Goal: Check status: Check status

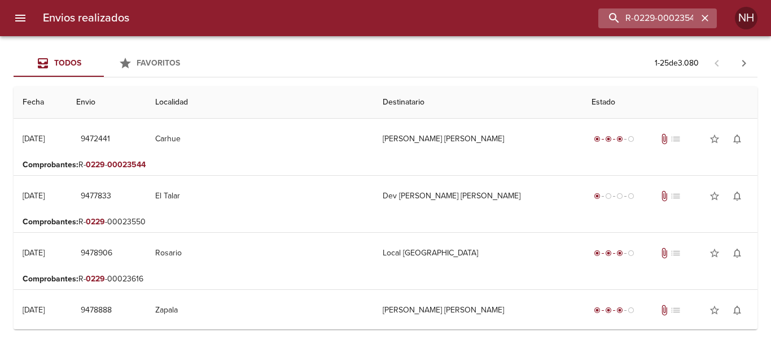
click at [704, 19] on icon "button" at bounding box center [705, 18] width 7 height 7
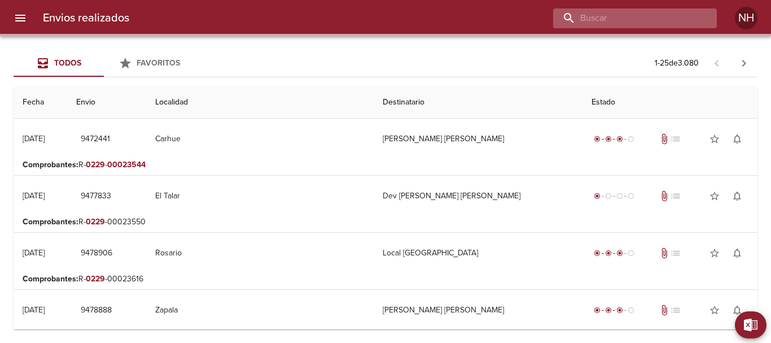
click at [689, 17] on input "buscar" at bounding box center [625, 18] width 145 height 20
paste input "R-0229-00020579"
type input "R-0229-00020579"
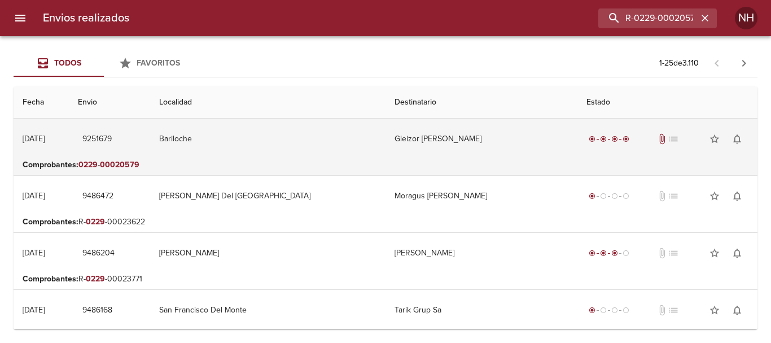
click at [224, 134] on td "Bariloche" at bounding box center [267, 139] width 235 height 41
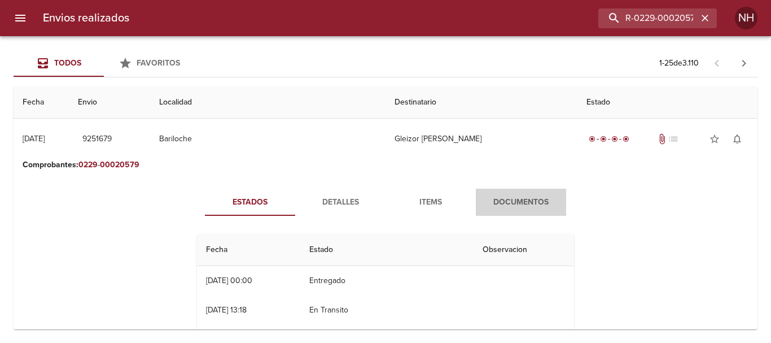
click at [519, 205] on span "Documentos" at bounding box center [521, 202] width 77 height 14
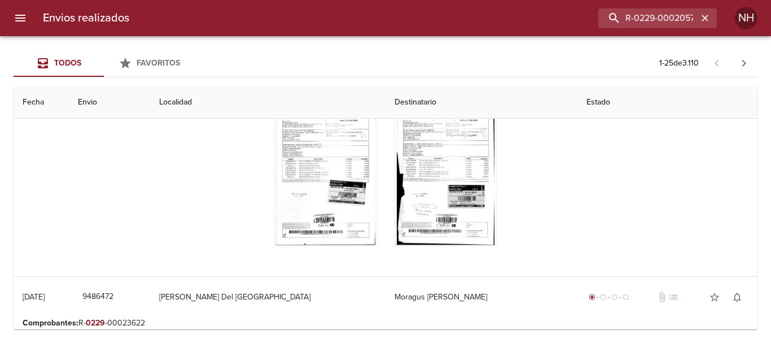
scroll to position [169, 0]
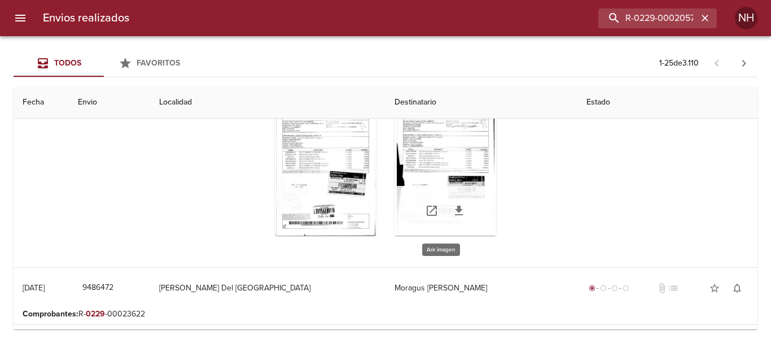
click at [439, 174] on div "Tabla de envíos del cliente" at bounding box center [446, 164] width 102 height 141
click at [440, 150] on div "Tabla de envíos del cliente" at bounding box center [446, 164] width 102 height 141
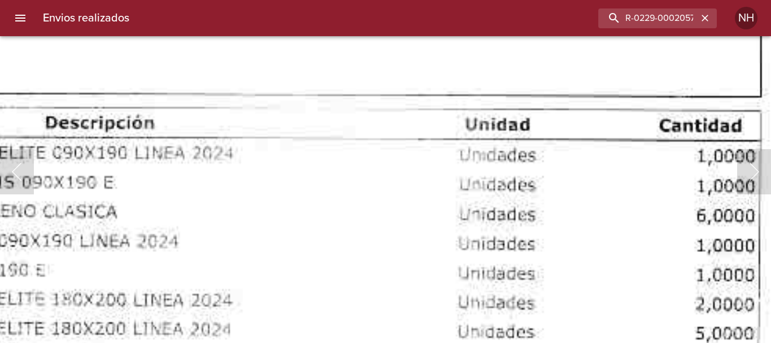
click at [420, 283] on img "Lightbox" at bounding box center [196, 329] width 1288 height 1862
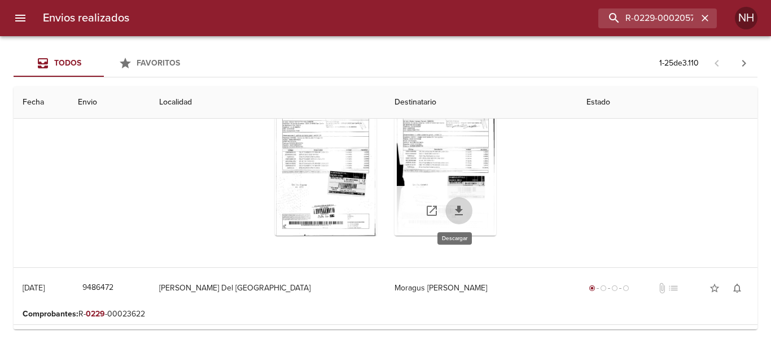
click at [455, 212] on icon "Tabla de envíos del cliente" at bounding box center [459, 210] width 8 height 10
